Goal: Information Seeking & Learning: Check status

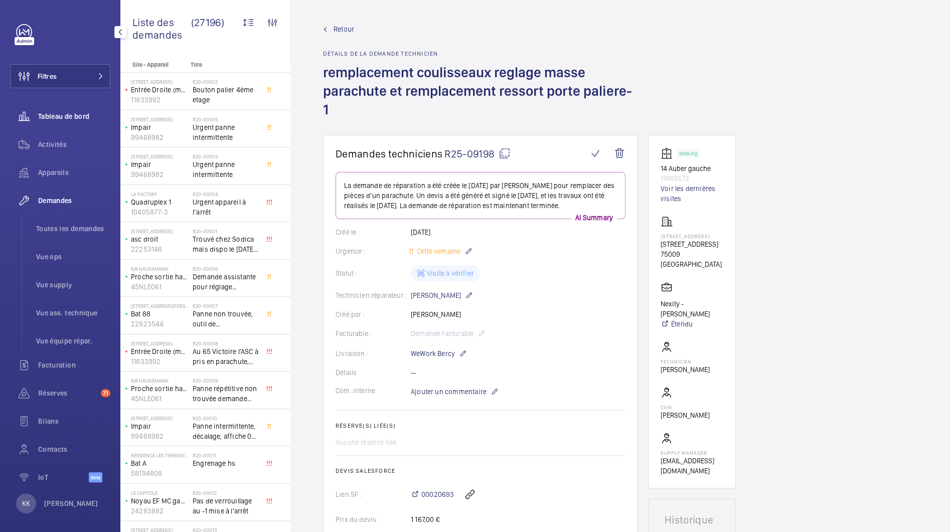
click at [72, 119] on span "Tableau de bord" at bounding box center [74, 116] width 72 height 10
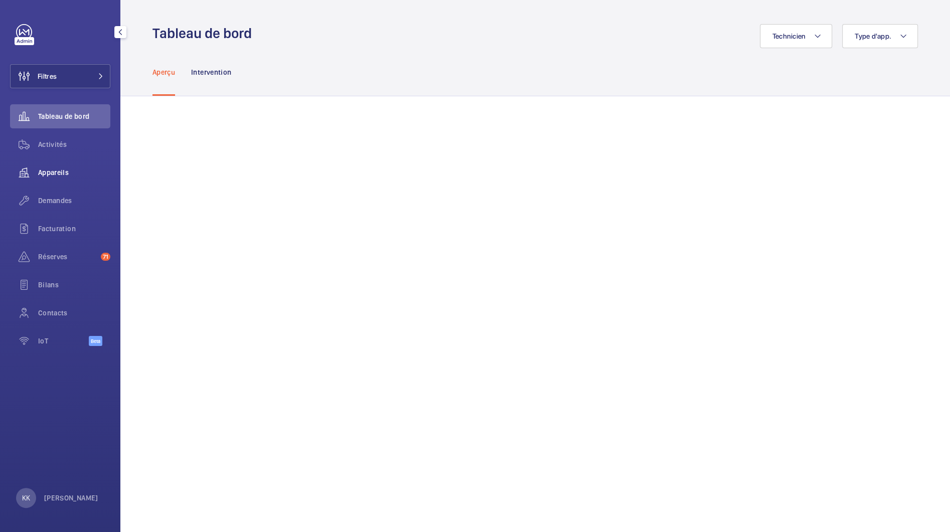
click at [66, 172] on span "Appareils" at bounding box center [74, 173] width 72 height 10
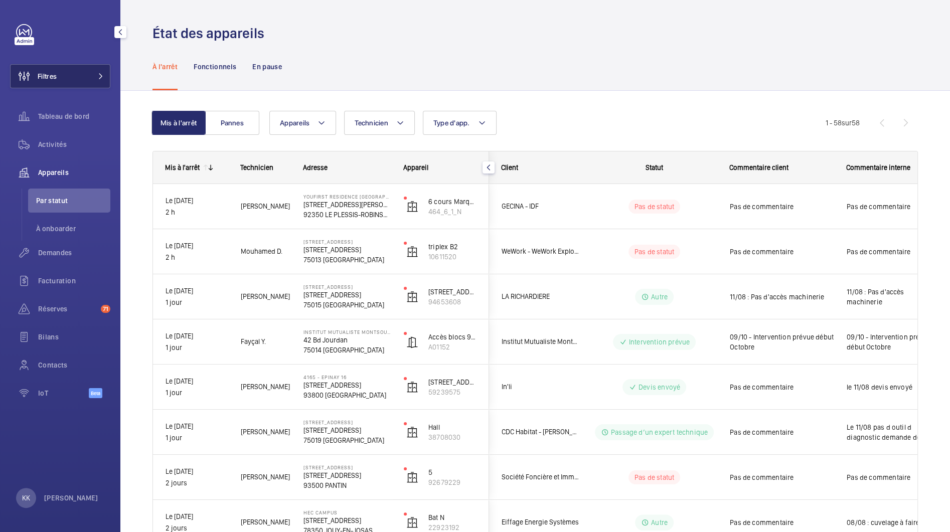
click at [83, 77] on button "Filtres" at bounding box center [60, 76] width 100 height 24
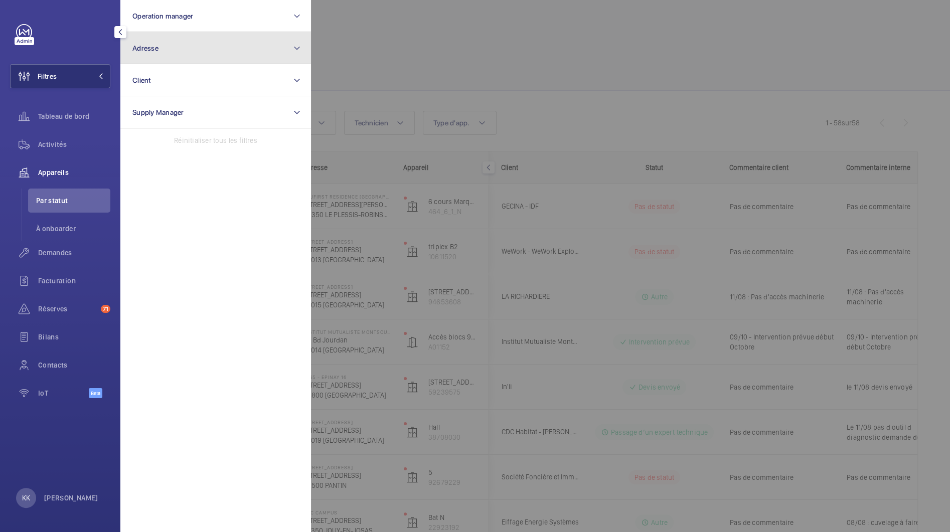
click at [183, 57] on button "Adresse" at bounding box center [215, 48] width 191 height 32
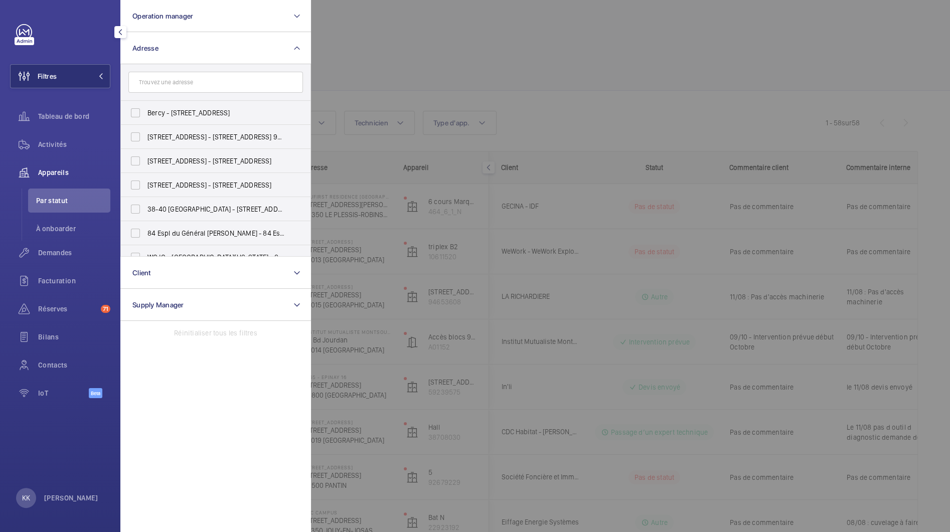
click at [183, 90] on input "text" at bounding box center [215, 82] width 175 height 21
click at [137, 88] on input "carnot" at bounding box center [215, 82] width 175 height 21
click at [136, 85] on input "carnot" at bounding box center [215, 82] width 175 height 21
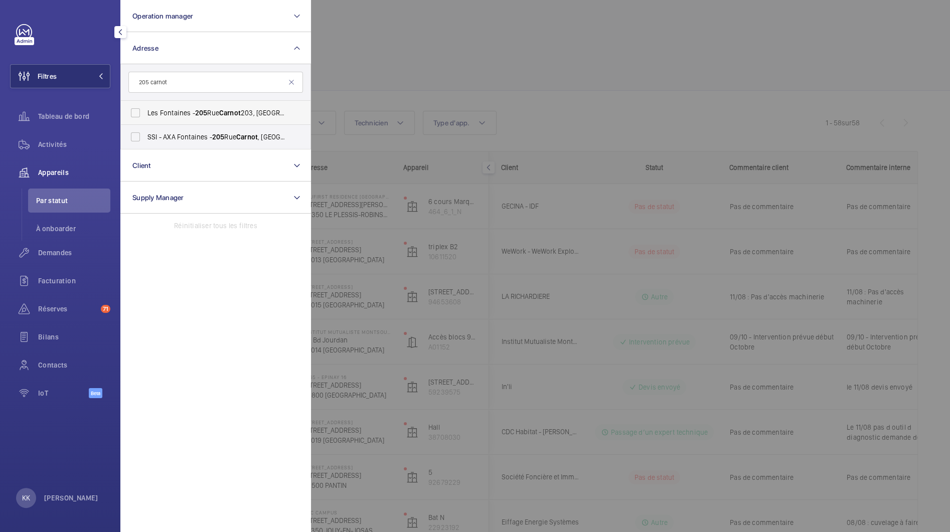
type input "205 carnot"
click at [159, 118] on label "Les Fontaines - [STREET_ADDRESS]" at bounding box center [208, 113] width 175 height 24
click at [145, 118] on input "Les Fontaines - [STREET_ADDRESS]" at bounding box center [135, 113] width 20 height 20
checkbox input "true"
click at [370, 71] on div at bounding box center [786, 266] width 950 height 532
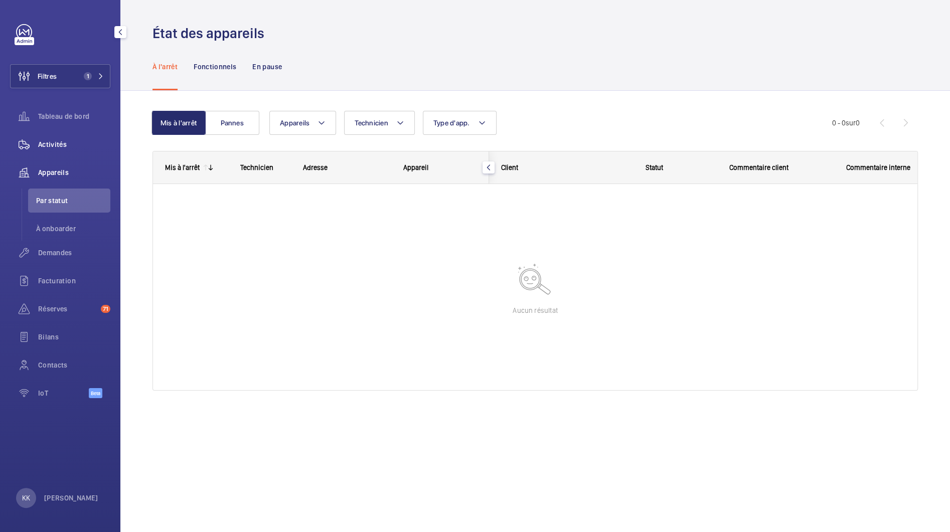
click at [56, 148] on span "Activités" at bounding box center [74, 144] width 72 height 10
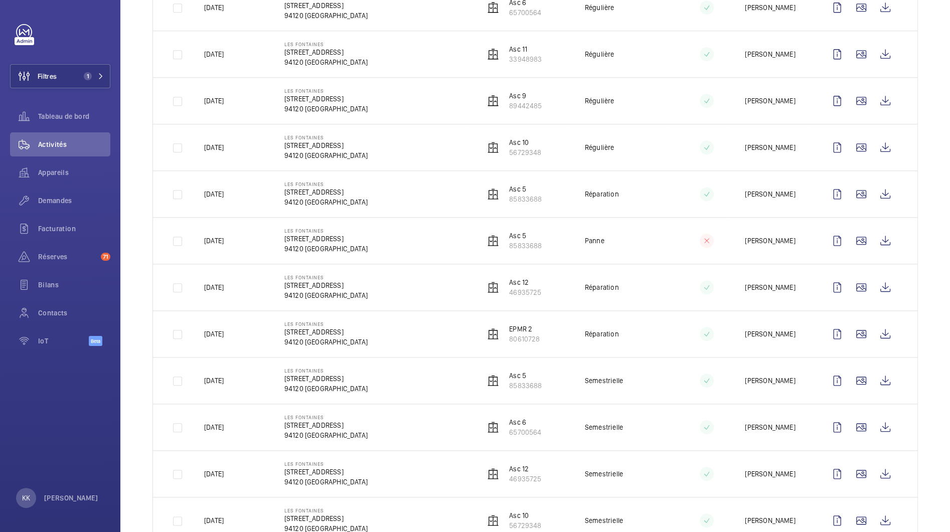
scroll to position [926, 0]
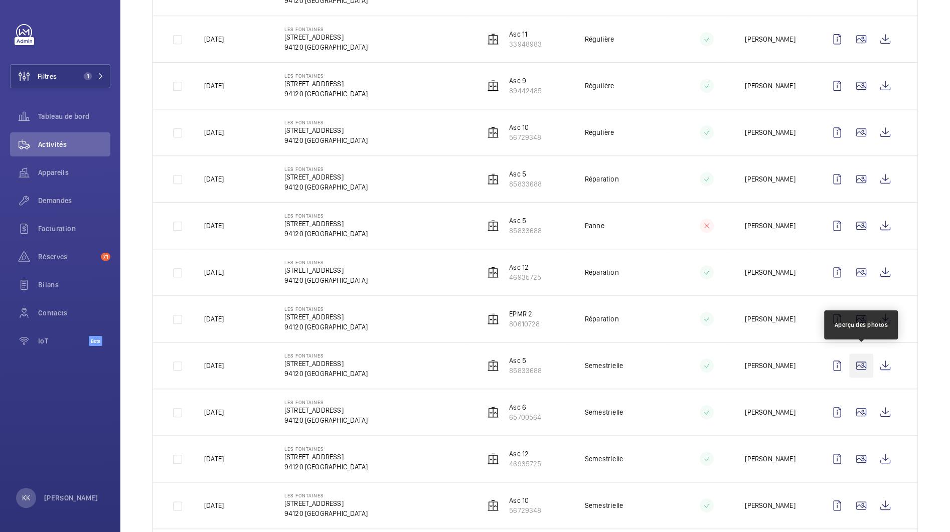
click at [866, 360] on wm-front-icon-button at bounding box center [861, 366] width 24 height 24
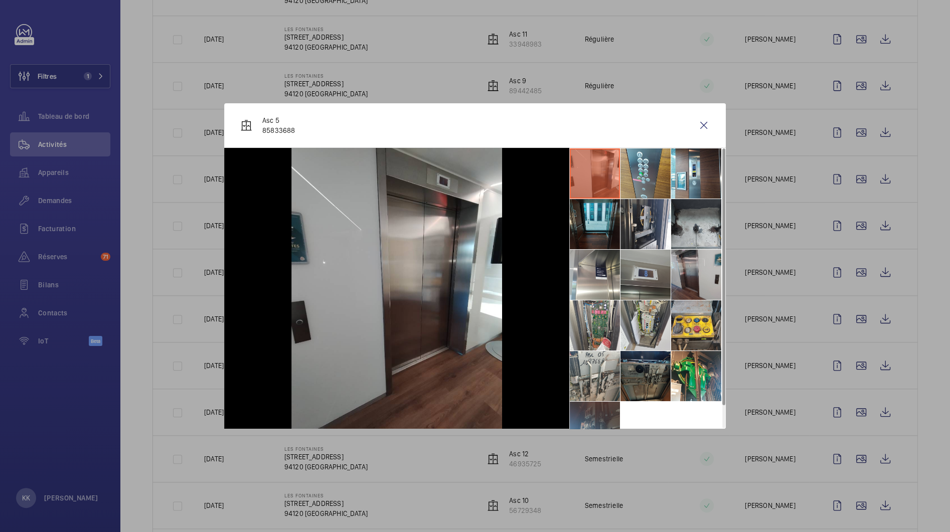
click at [634, 276] on li at bounding box center [645, 275] width 50 height 50
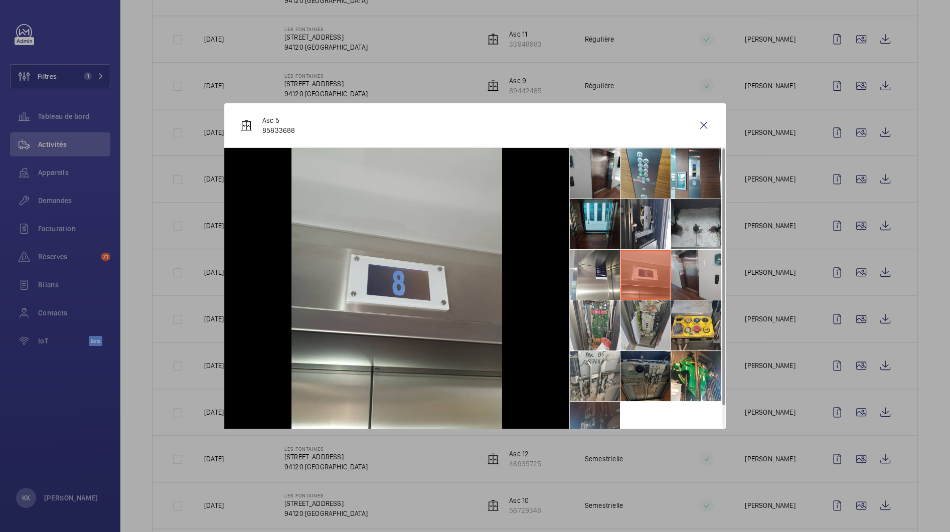
click at [638, 307] on li at bounding box center [645, 325] width 50 height 50
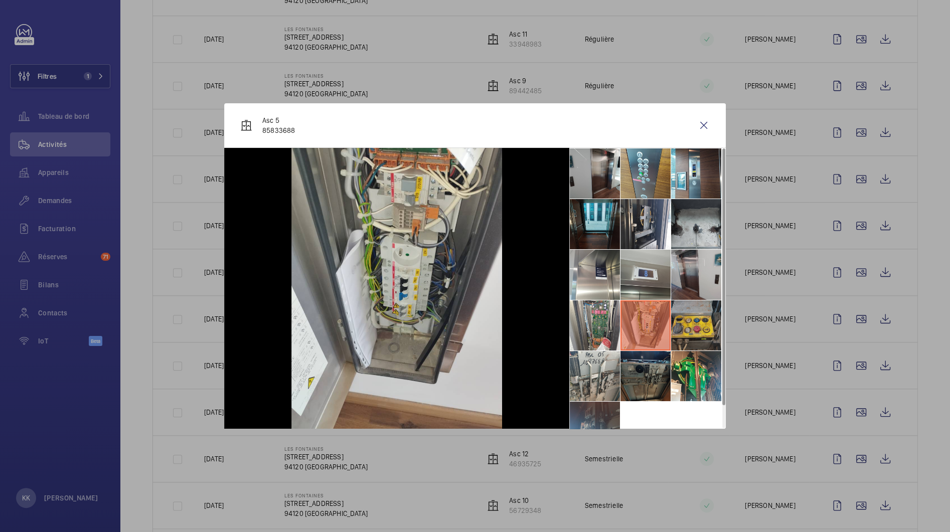
click at [703, 321] on li at bounding box center [696, 325] width 50 height 50
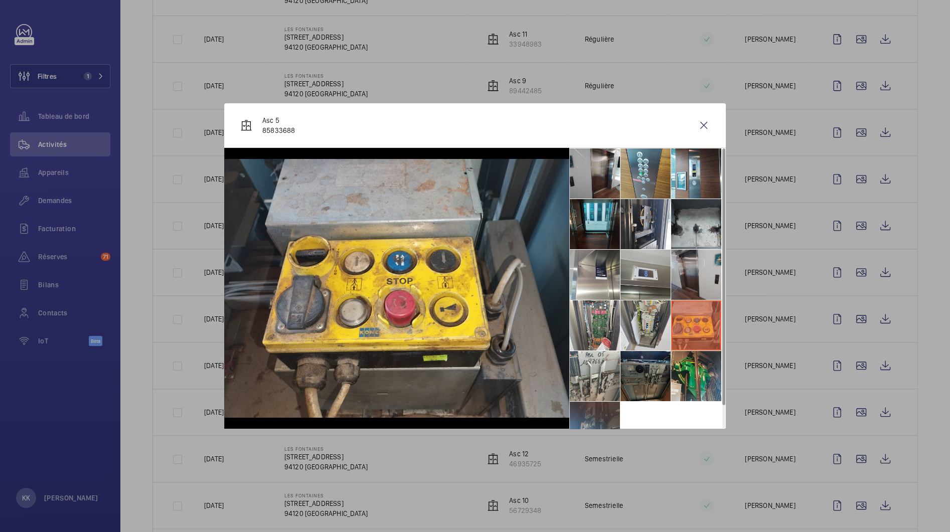
click at [702, 364] on li at bounding box center [696, 376] width 50 height 50
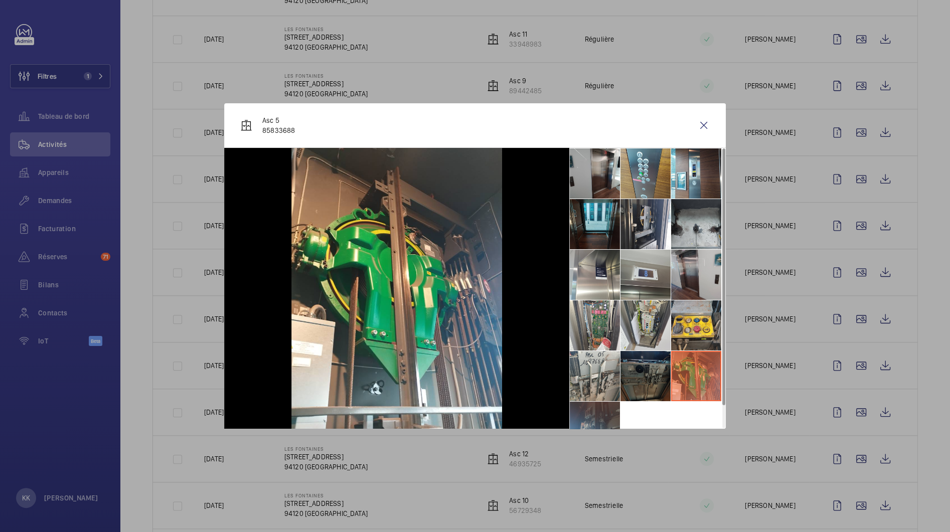
click at [653, 367] on li at bounding box center [645, 376] width 50 height 50
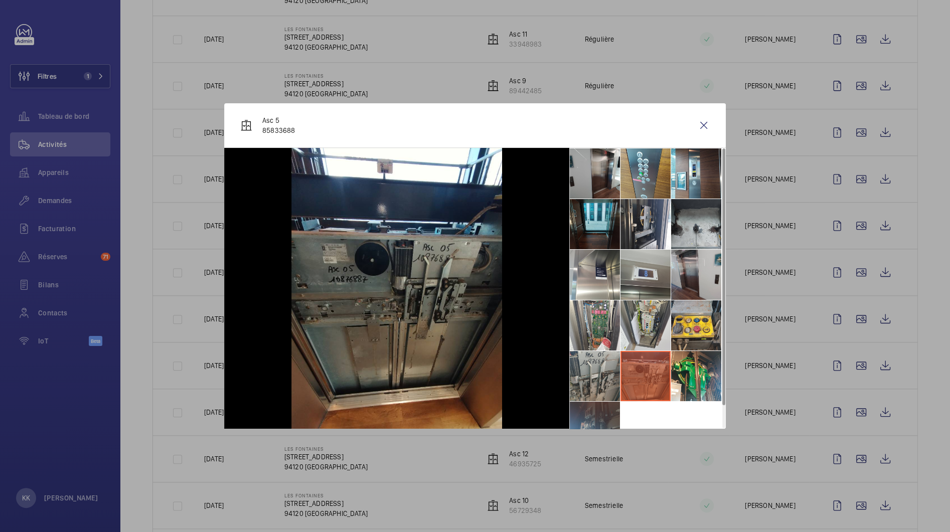
click at [583, 371] on li at bounding box center [595, 376] width 50 height 50
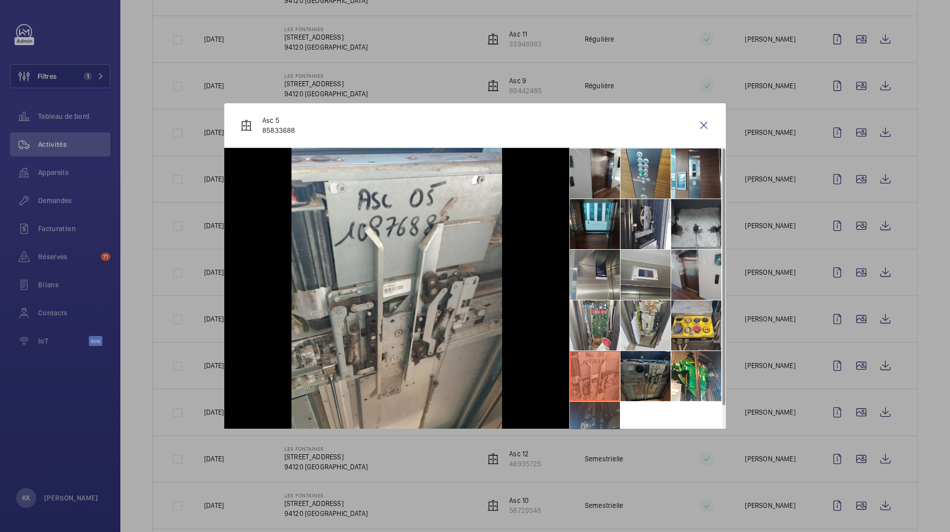
scroll to position [23, 0]
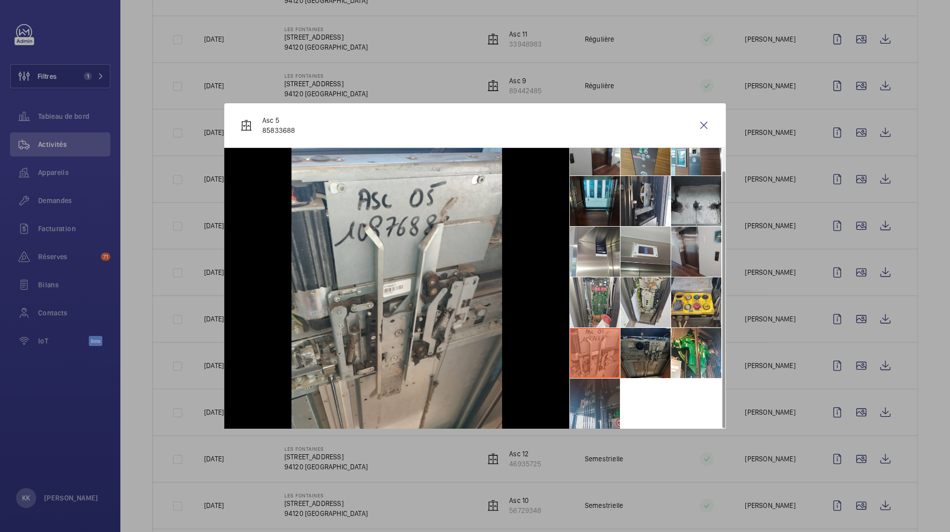
click at [593, 392] on li at bounding box center [595, 404] width 50 height 50
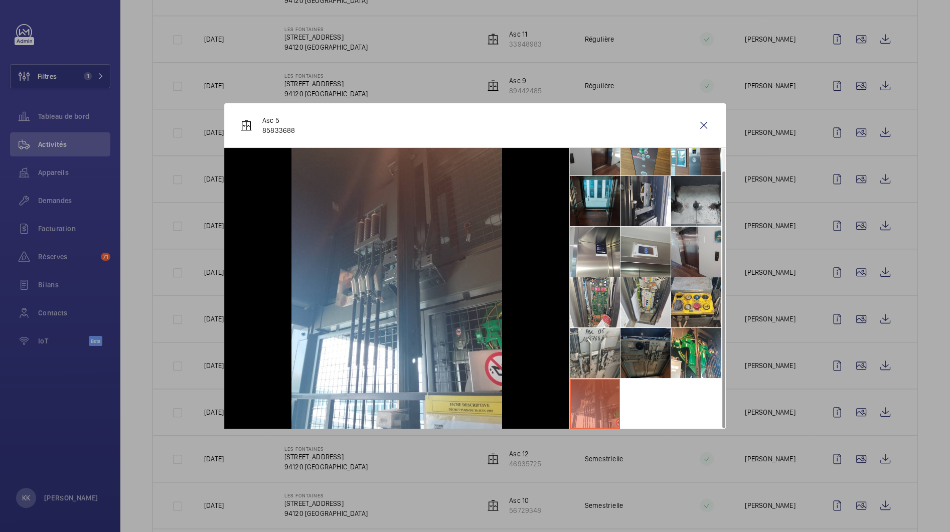
click at [634, 358] on li at bounding box center [645, 353] width 50 height 50
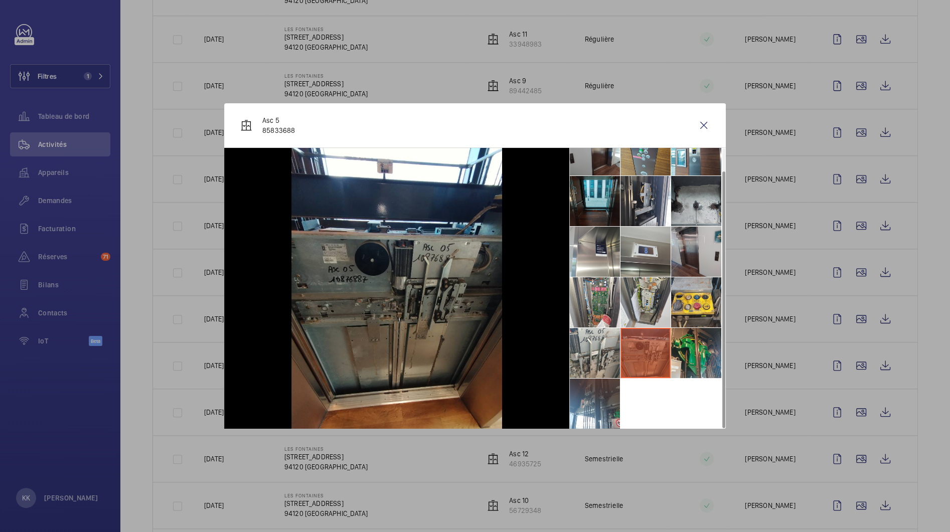
click at [683, 358] on li at bounding box center [696, 353] width 50 height 50
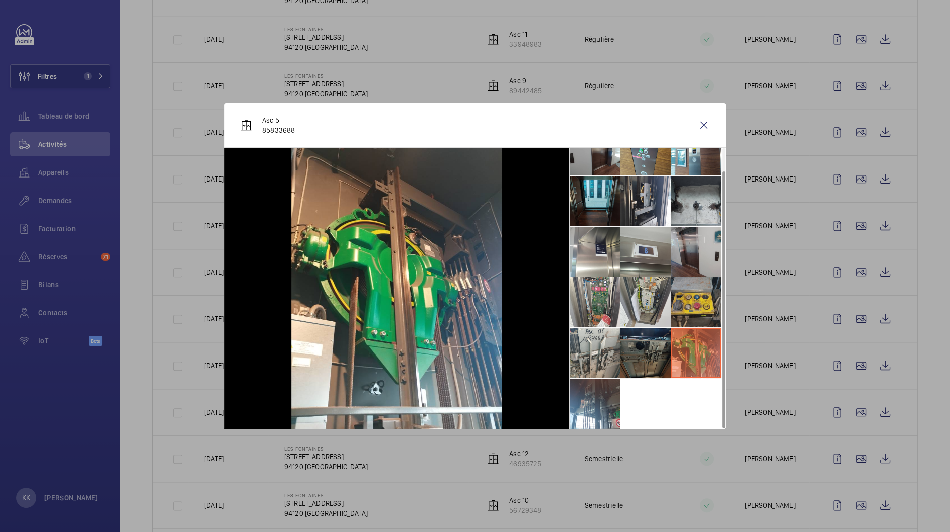
click at [692, 321] on li at bounding box center [696, 302] width 50 height 50
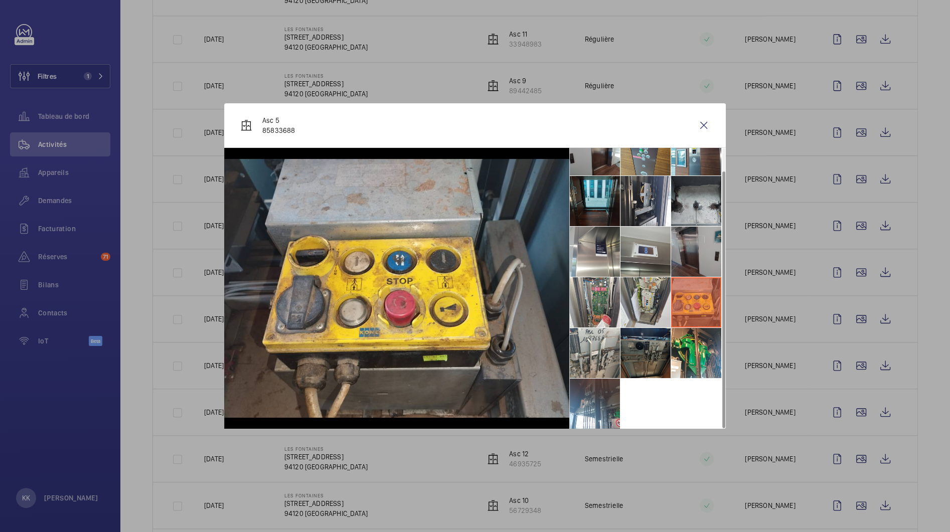
click at [685, 268] on li at bounding box center [696, 252] width 50 height 50
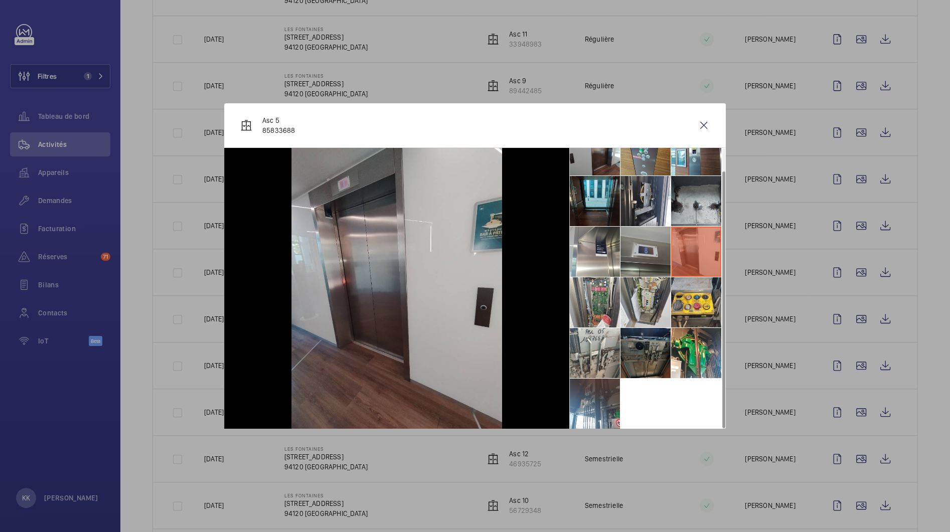
click at [650, 267] on li at bounding box center [645, 252] width 50 height 50
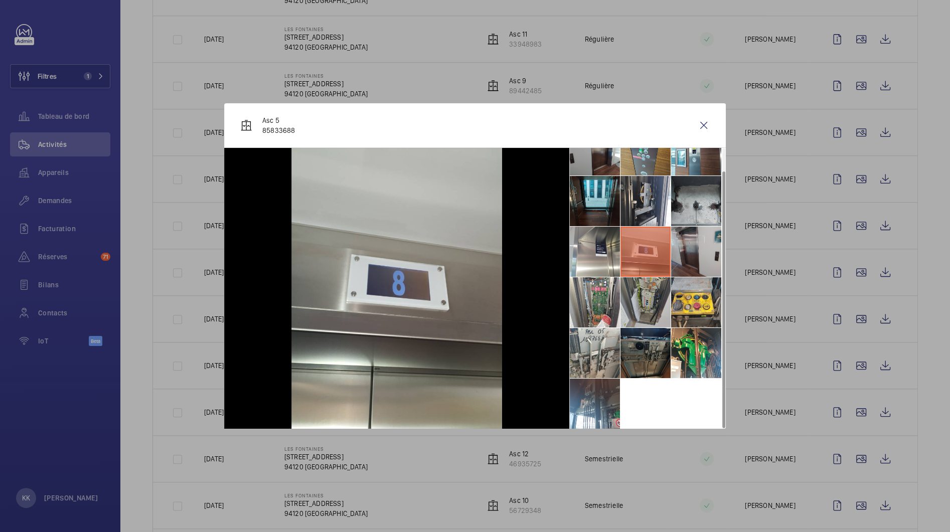
click at [650, 304] on li at bounding box center [645, 302] width 50 height 50
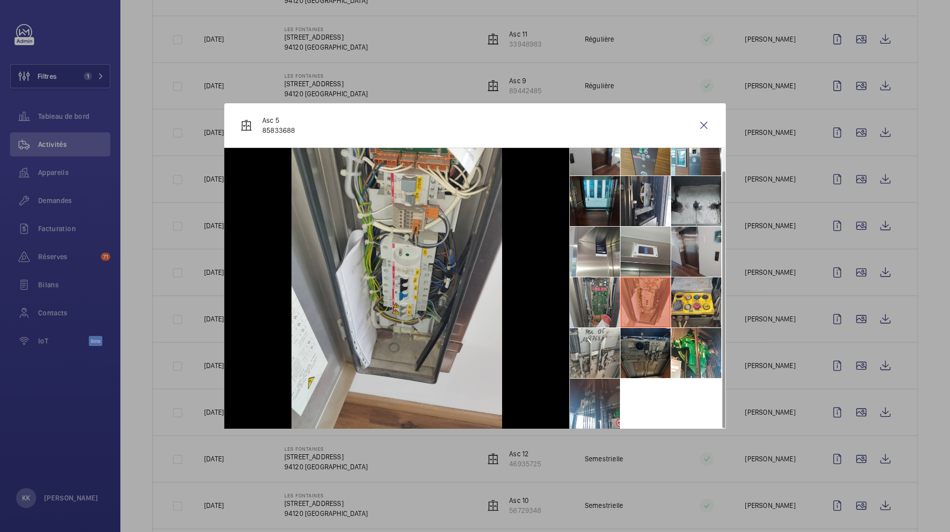
click at [604, 304] on li at bounding box center [595, 302] width 50 height 50
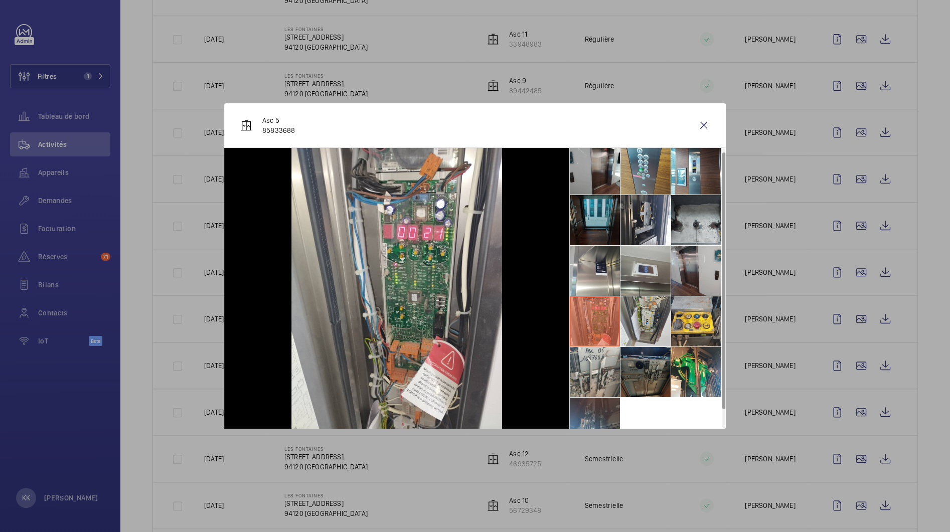
scroll to position [0, 0]
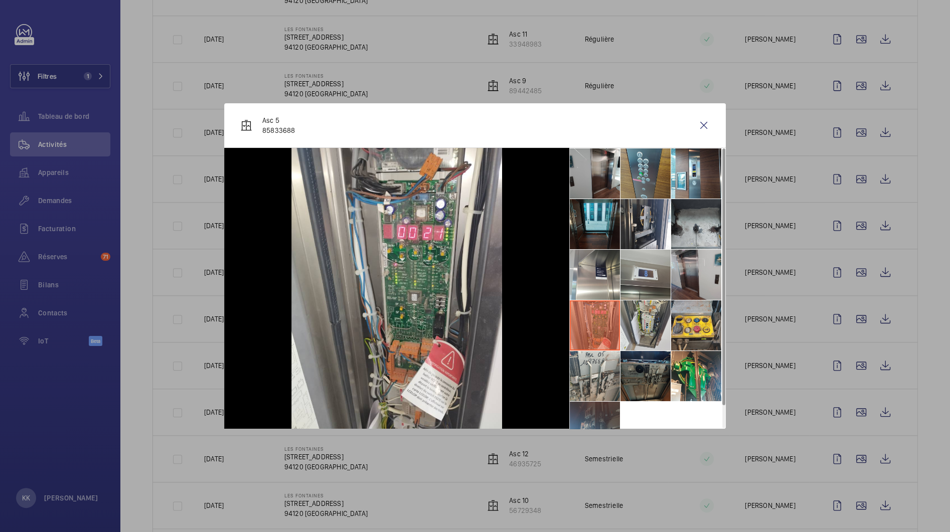
click at [651, 187] on li at bounding box center [645, 173] width 50 height 50
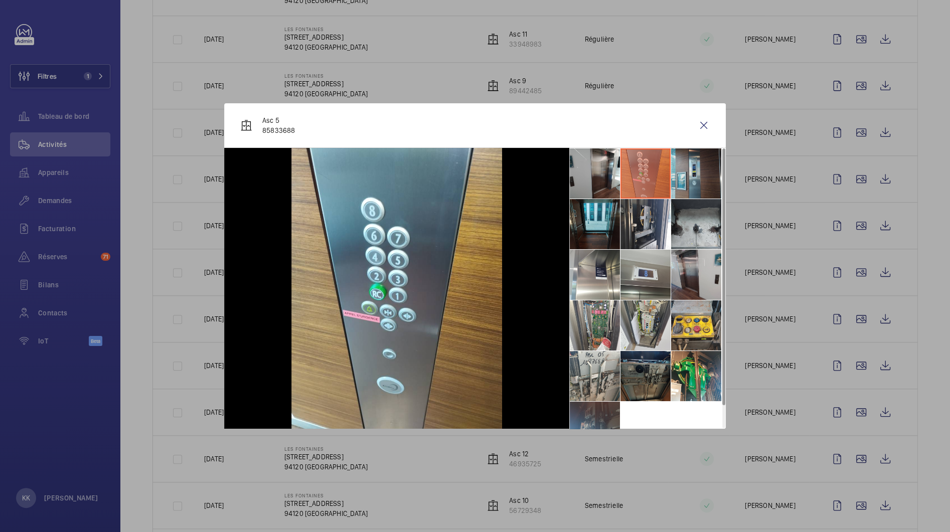
click at [715, 172] on li at bounding box center [696, 173] width 50 height 50
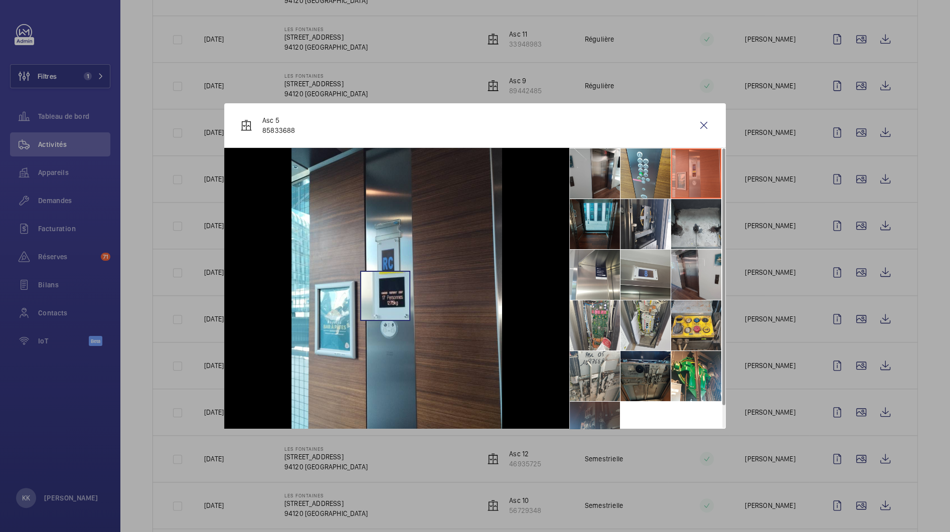
click at [385, 296] on img at bounding box center [396, 288] width 211 height 281
click at [651, 222] on li at bounding box center [645, 224] width 50 height 50
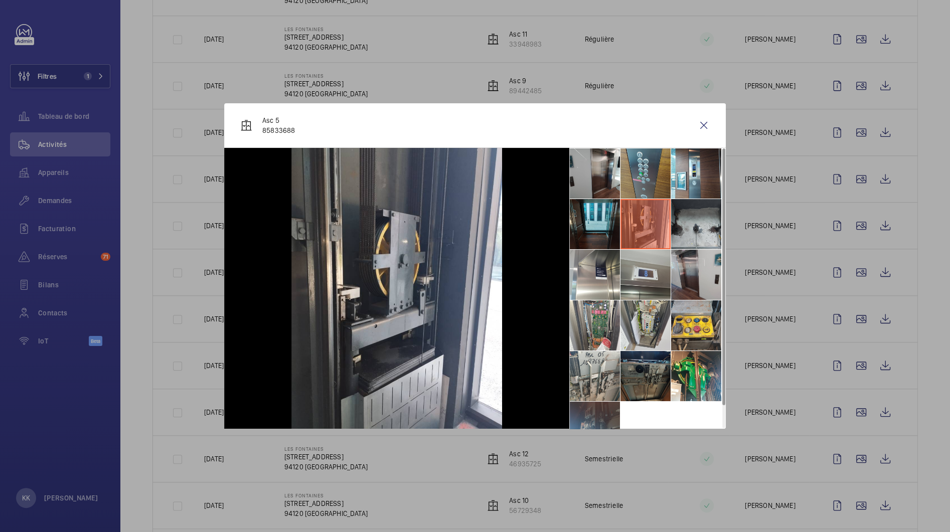
click at [643, 180] on li at bounding box center [645, 173] width 50 height 50
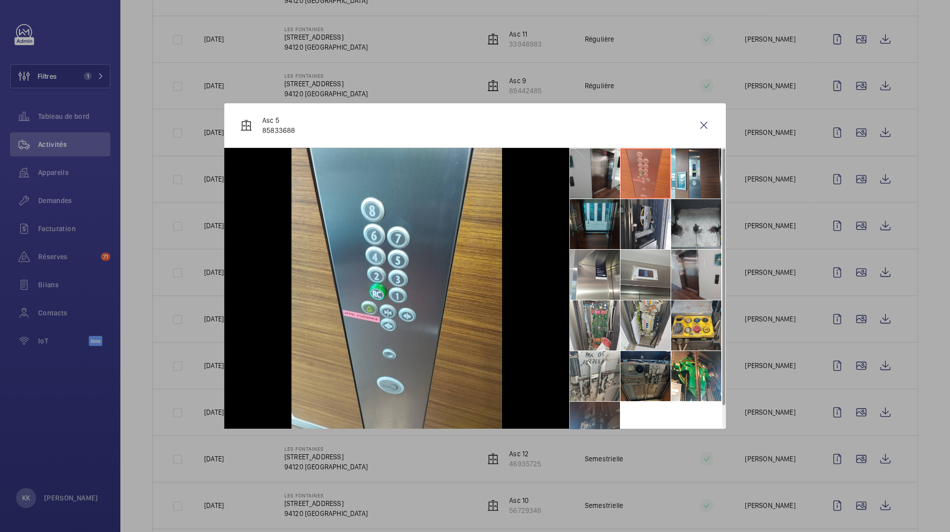
click at [618, 229] on li at bounding box center [595, 224] width 50 height 50
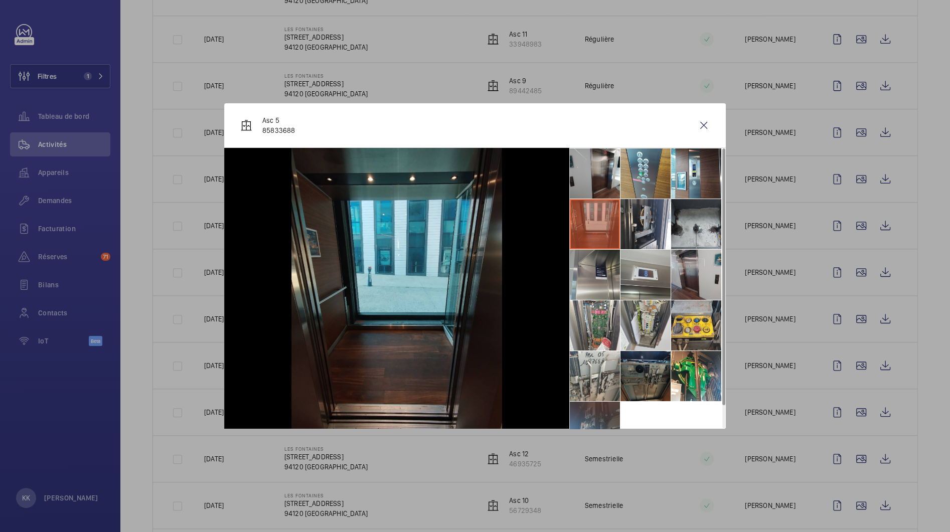
click at [604, 270] on li at bounding box center [595, 275] width 50 height 50
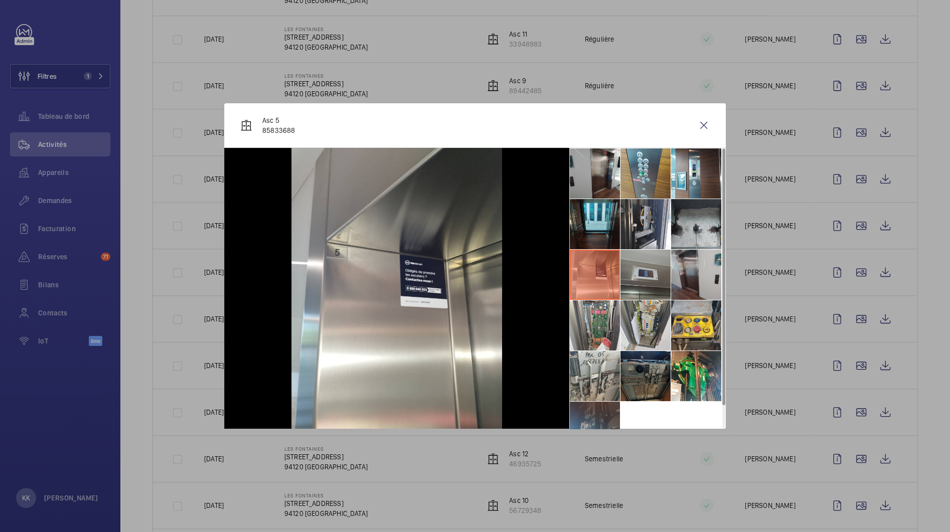
click at [653, 286] on li at bounding box center [645, 275] width 50 height 50
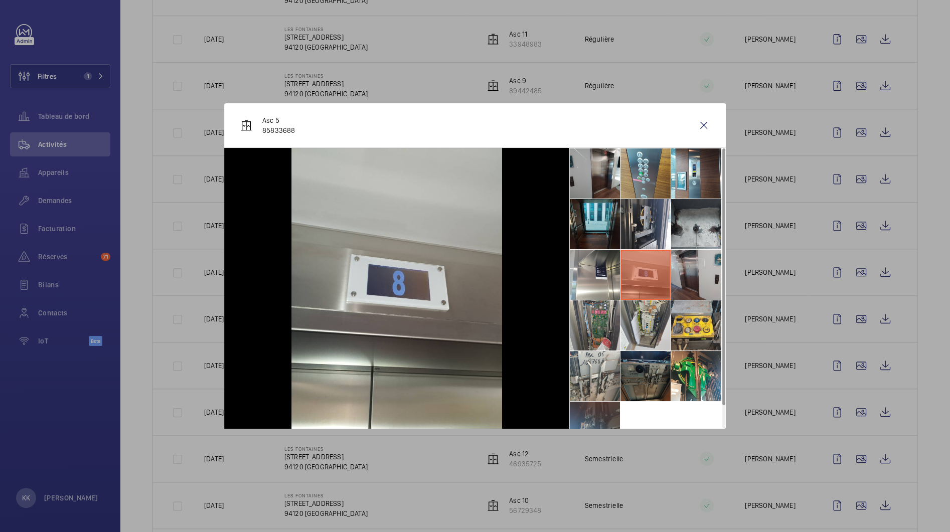
click at [608, 309] on li at bounding box center [595, 325] width 50 height 50
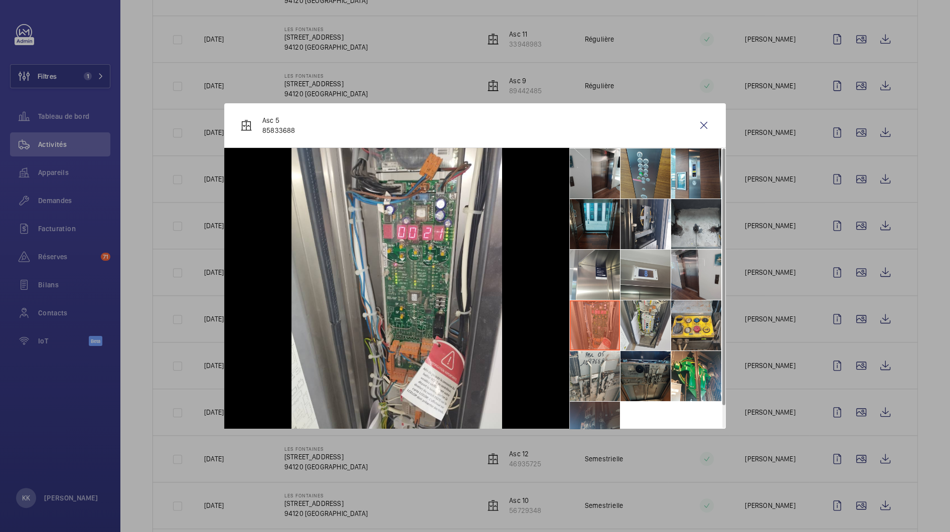
click at [647, 172] on li at bounding box center [645, 173] width 50 height 50
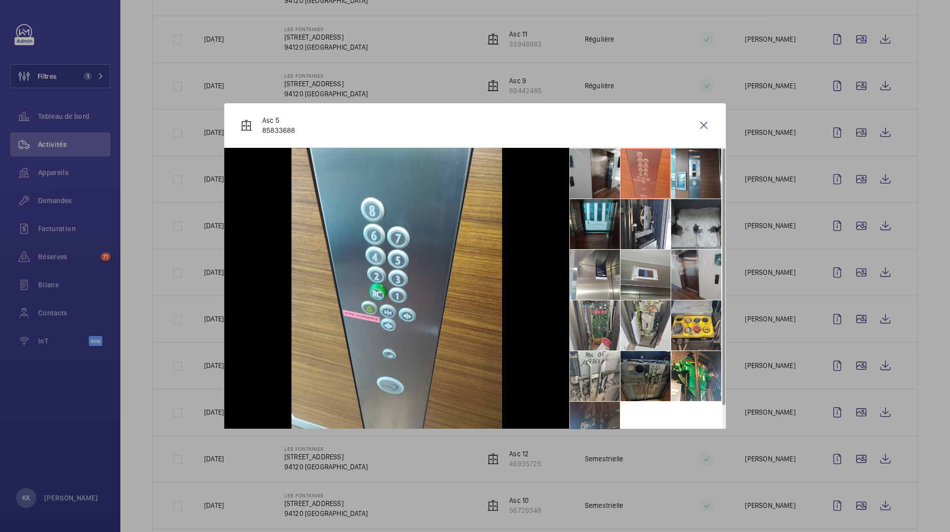
click at [610, 325] on li at bounding box center [595, 325] width 50 height 50
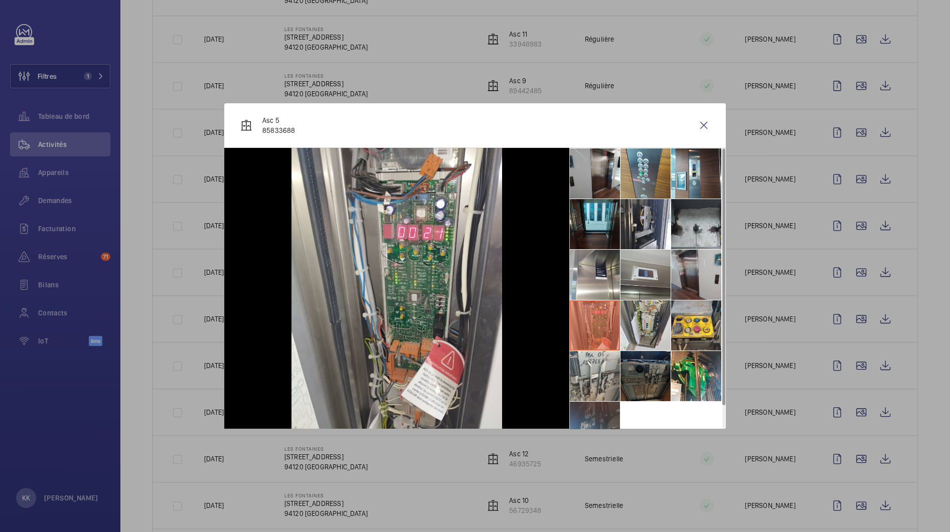
click at [643, 351] on li at bounding box center [645, 376] width 50 height 50
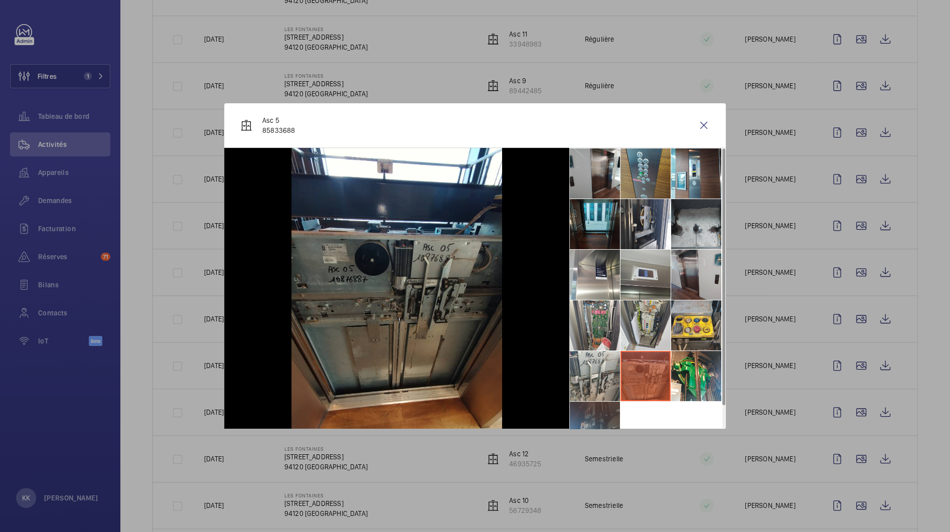
click at [620, 183] on li at bounding box center [645, 173] width 50 height 50
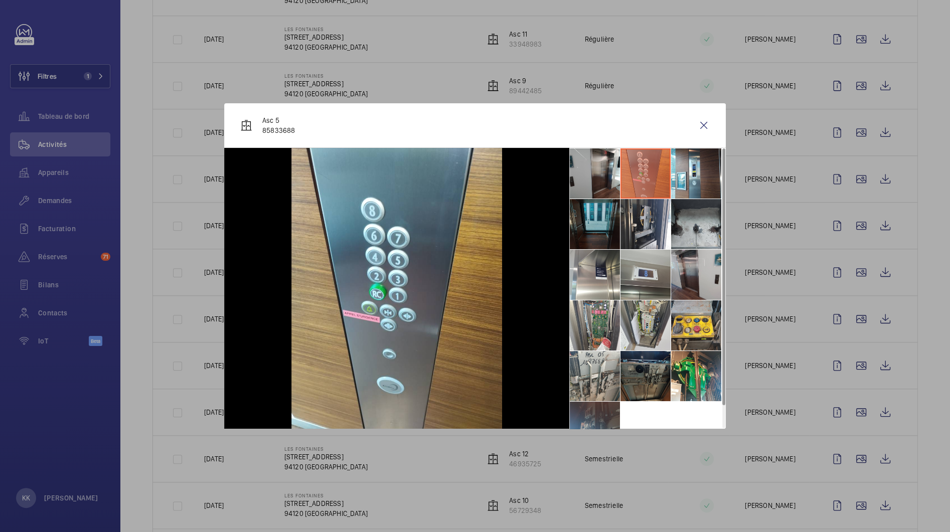
click at [581, 234] on li at bounding box center [595, 224] width 50 height 50
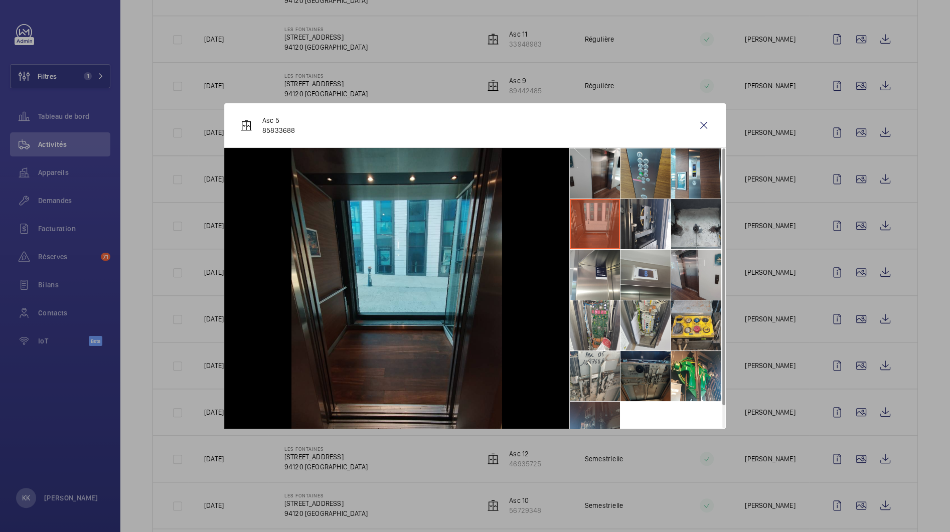
click at [634, 187] on li at bounding box center [645, 173] width 50 height 50
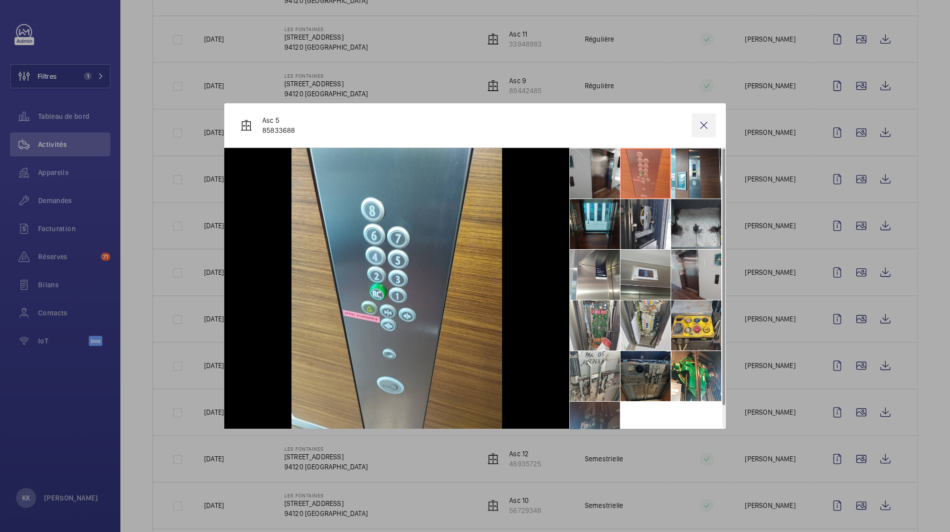
click at [703, 131] on wm-front-icon-button at bounding box center [704, 125] width 24 height 24
